Goal: Check status: Check status

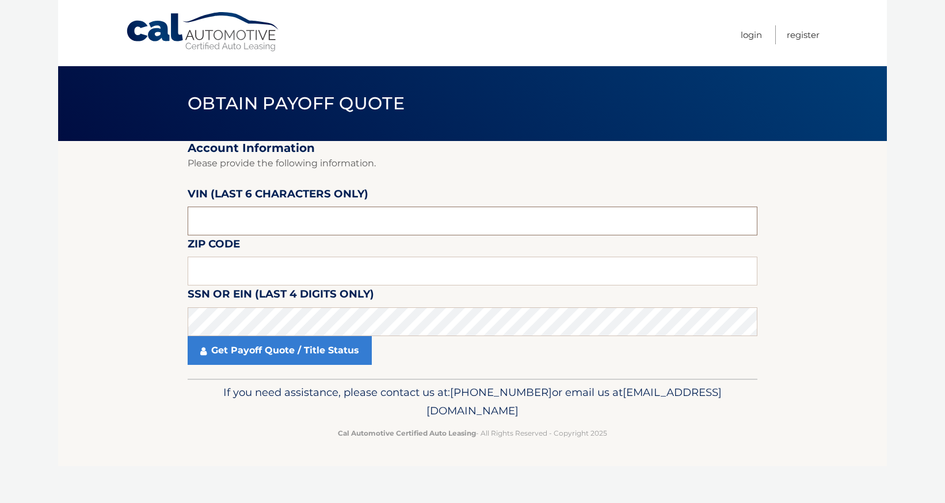
type input "7*****"
type input "729131"
type input "10309"
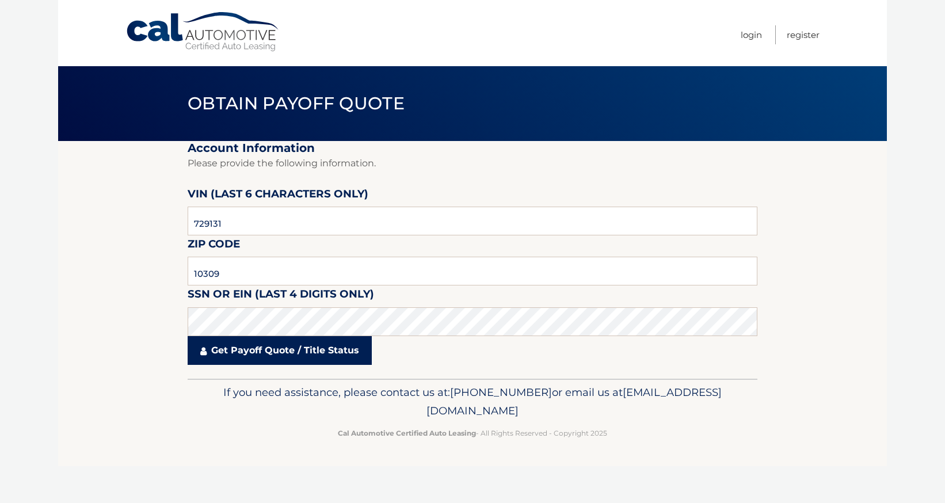
click at [269, 347] on link "Get Payoff Quote / Title Status" at bounding box center [280, 350] width 184 height 29
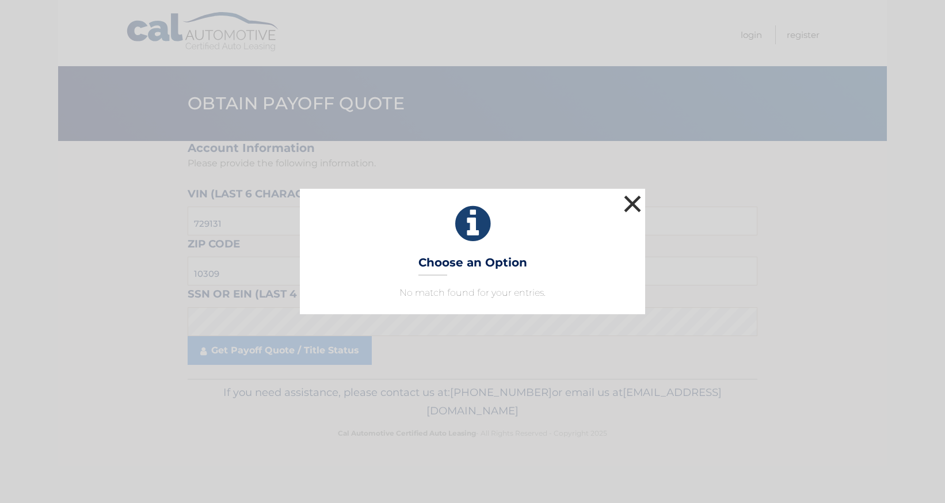
click at [628, 202] on button "×" at bounding box center [632, 203] width 23 height 23
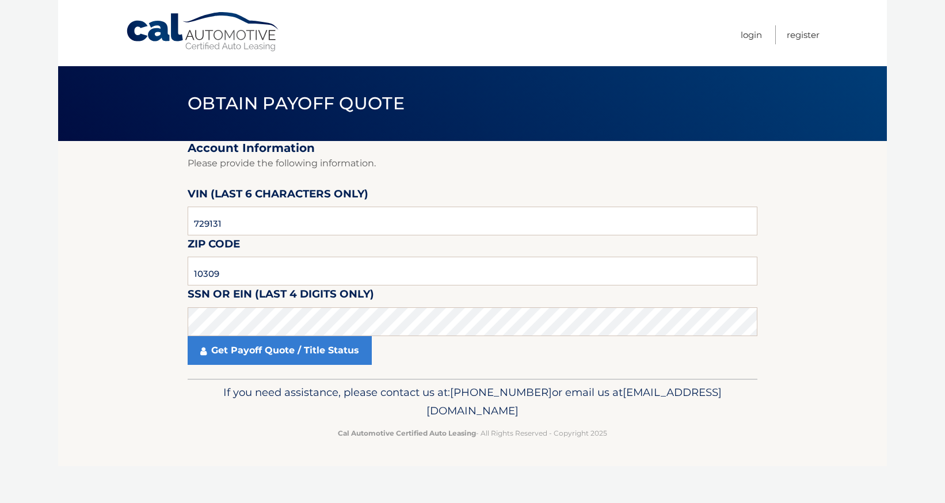
click at [637, 199] on fieldset "Account Information Please provide the following information. VIN (last 6 chara…" at bounding box center [473, 260] width 570 height 238
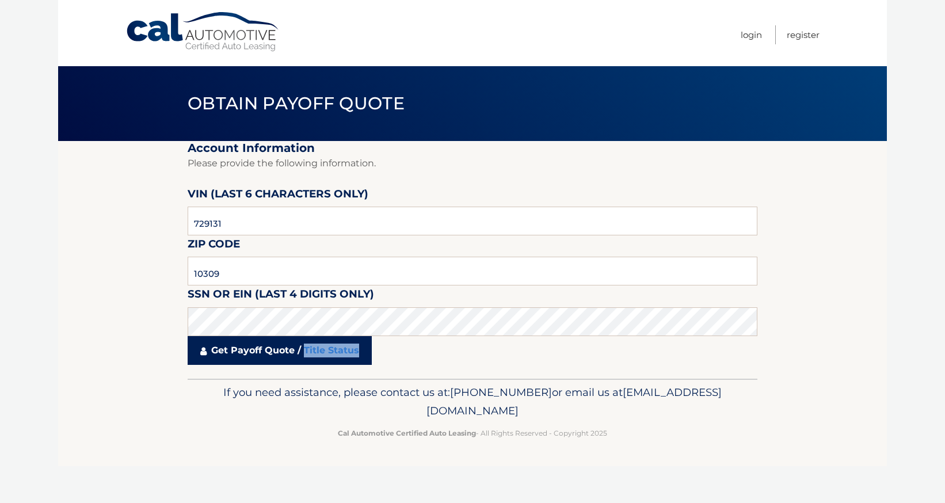
click at [304, 354] on link "Get Payoff Quote / Title Status" at bounding box center [280, 350] width 184 height 29
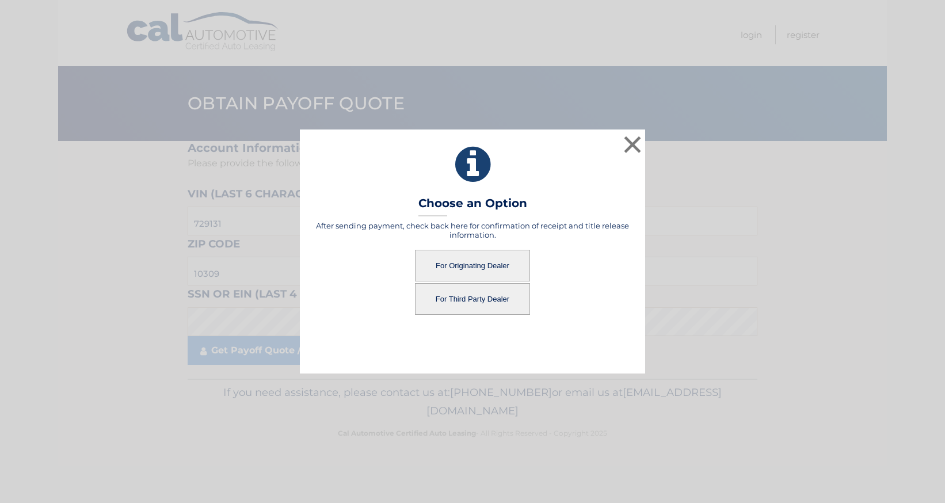
click at [472, 299] on button "For Third Party Dealer" at bounding box center [472, 299] width 115 height 32
click at [473, 269] on button "For Originating Dealer" at bounding box center [472, 266] width 115 height 32
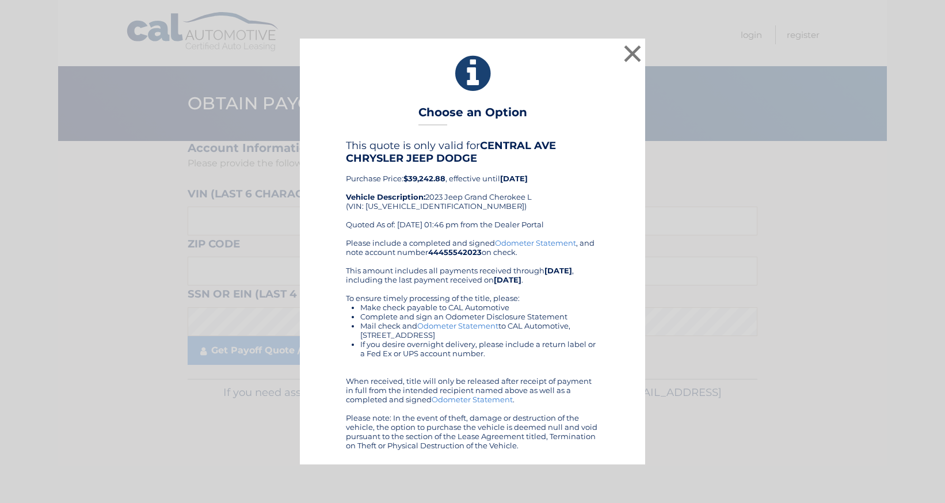
click at [780, 226] on div "× Choose an Option This quote is only valid for CENTRAL AVE CHRYSLER JEEP DODGE…" at bounding box center [473, 252] width 936 height 426
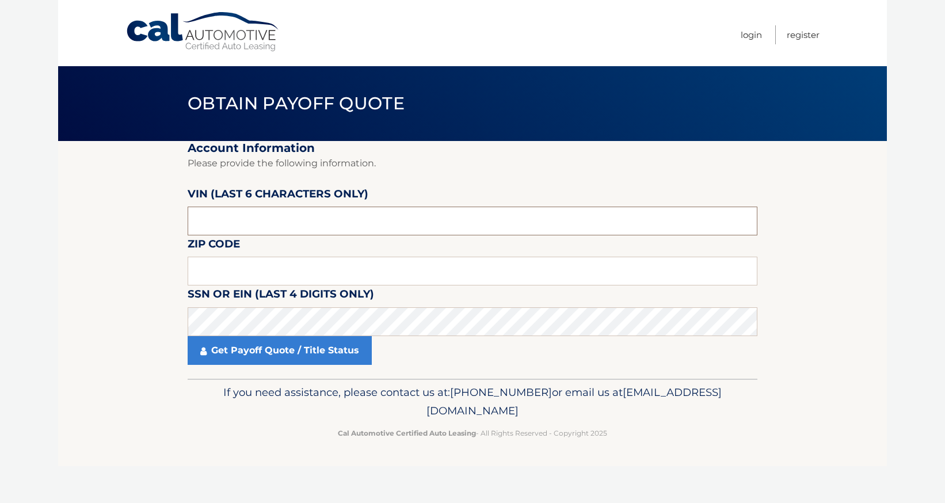
click at [421, 217] on input "text" at bounding box center [473, 221] width 570 height 29
type input "729131"
type input "10309"
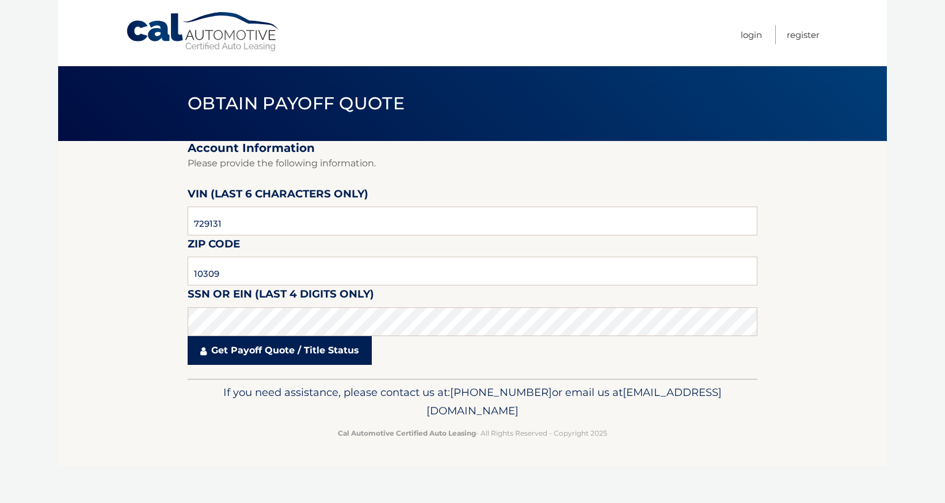
click at [368, 342] on link "Get Payoff Quote / Title Status" at bounding box center [280, 350] width 184 height 29
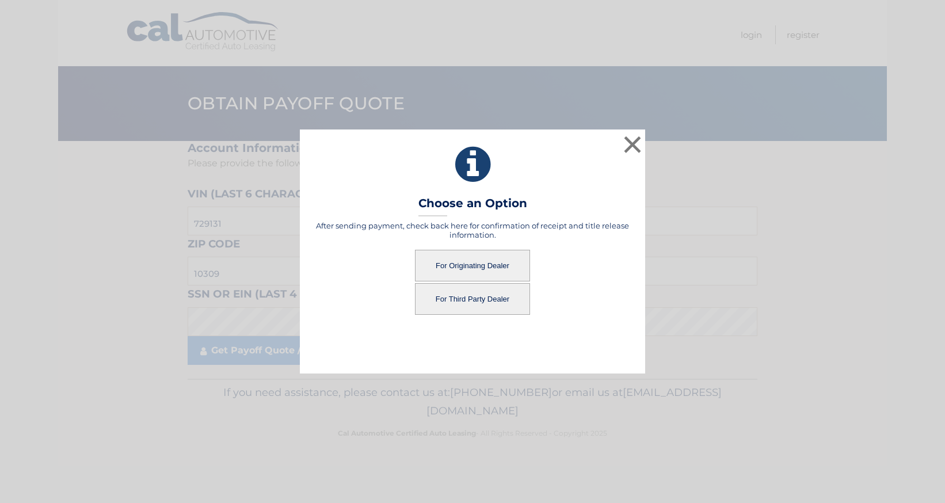
click at [449, 300] on button "For Third Party Dealer" at bounding box center [472, 299] width 115 height 32
click at [492, 301] on button "For Third Party Dealer" at bounding box center [472, 299] width 115 height 32
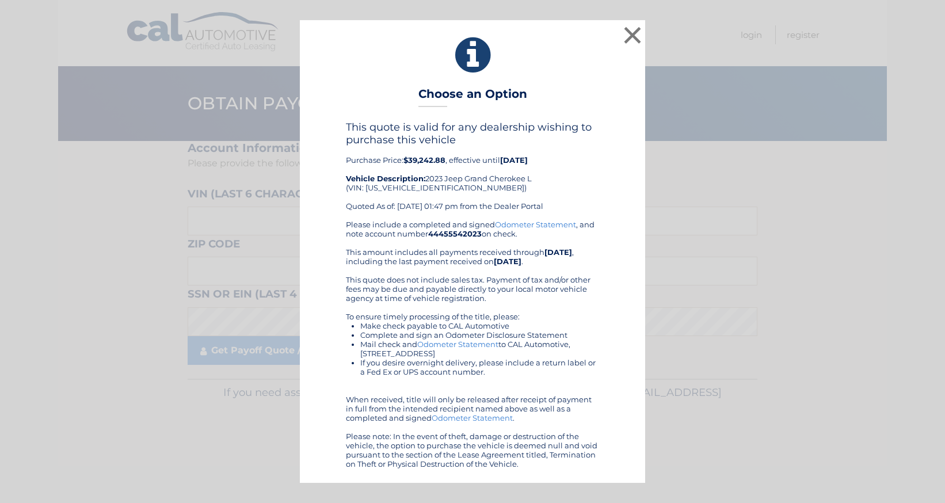
drag, startPoint x: 405, startPoint y: 159, endPoint x: 448, endPoint y: 159, distance: 43.8
click at [448, 159] on div "This quote is valid for any dealership wishing to purchase this vehicle Purchas…" at bounding box center [472, 170] width 253 height 99
copy div "$39,242.88 ,"
click at [415, 187] on div "This quote is valid for any dealership wishing to purchase this vehicle Purchas…" at bounding box center [472, 170] width 253 height 99
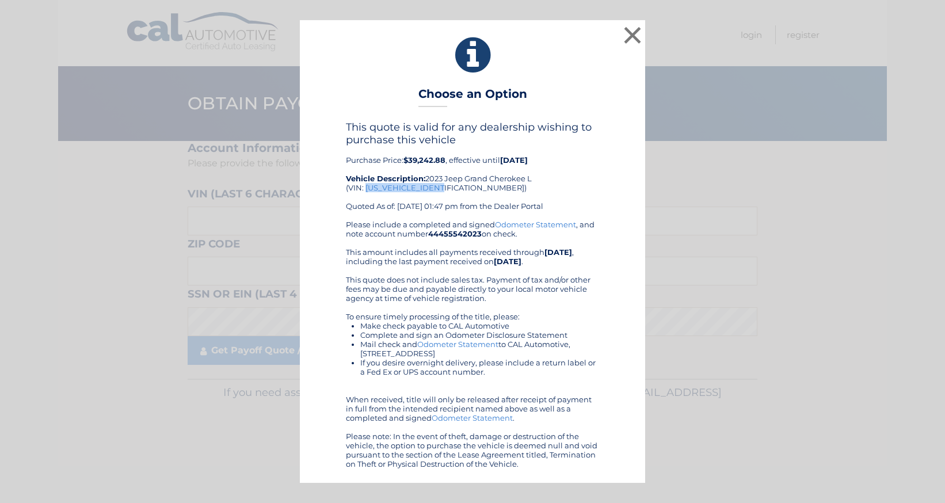
copy div "[US_VEHICLE_IDENTIFICATION_NUMBER]"
